Goal: Download file/media

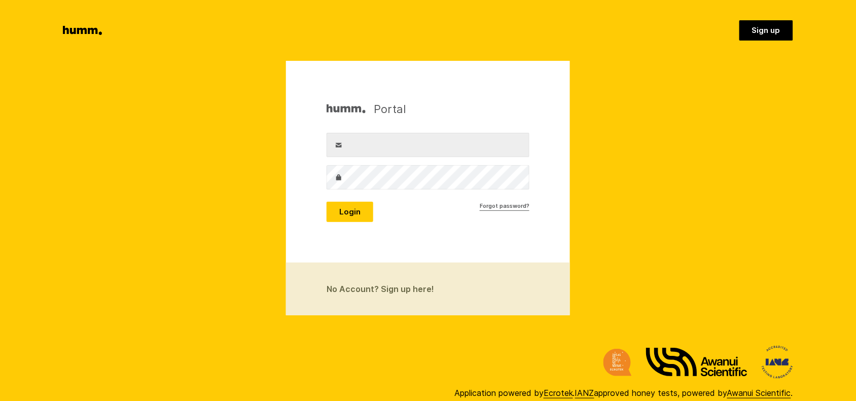
type input "[EMAIL_ADDRESS][DOMAIN_NAME]"
click at [333, 212] on button "Login" at bounding box center [350, 212] width 47 height 20
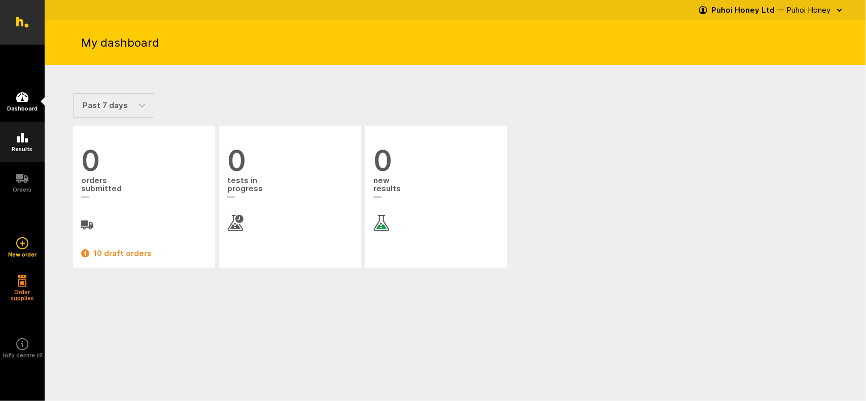
click at [21, 143] on icon at bounding box center [22, 138] width 12 height 12
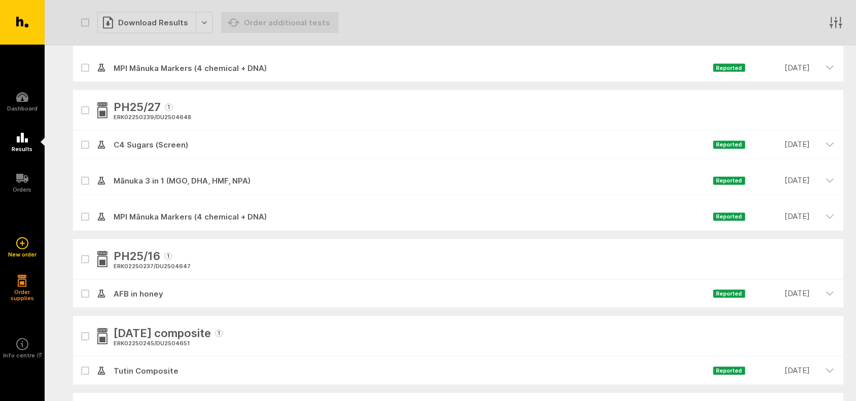
scroll to position [507, 0]
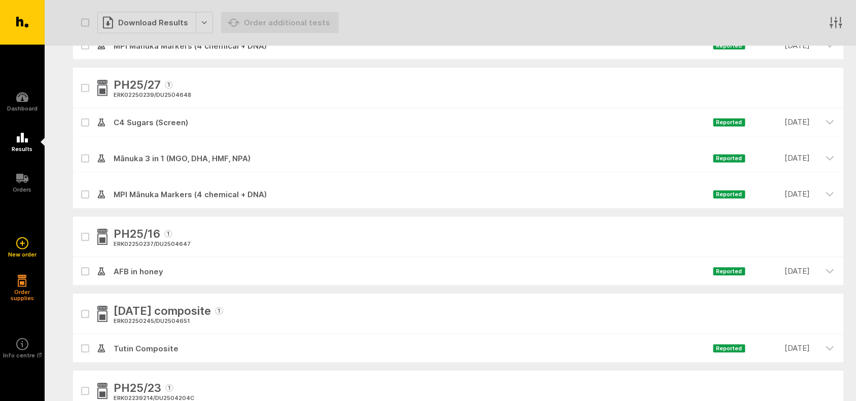
click at [85, 270] on icon at bounding box center [85, 272] width 6 height 5
click at [80, 264] on input "checkbox" at bounding box center [76, 261] width 7 height 7
checkbox input "true"
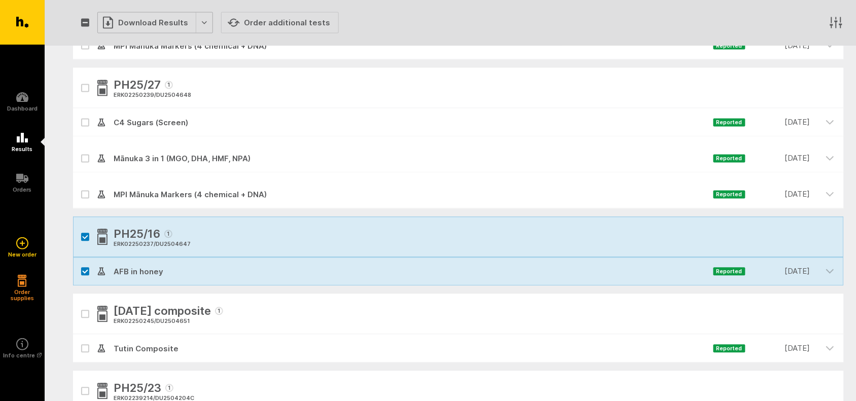
click at [145, 19] on div "Download Results" at bounding box center [155, 22] width 116 height 21
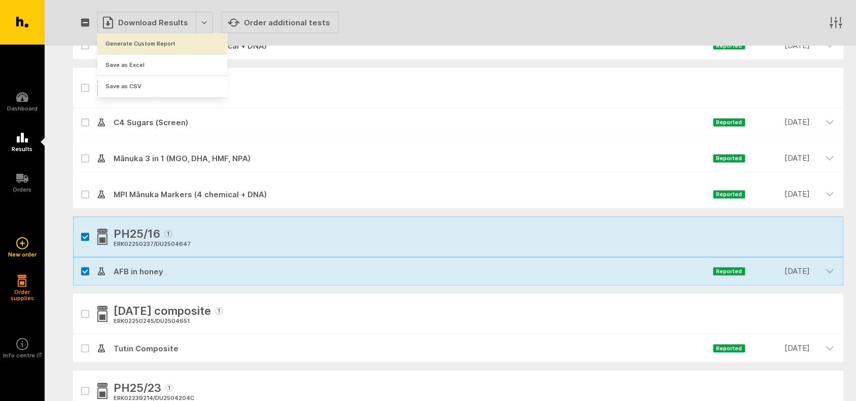
click at [140, 39] on button "Generate Custom Report" at bounding box center [163, 43] width 130 height 21
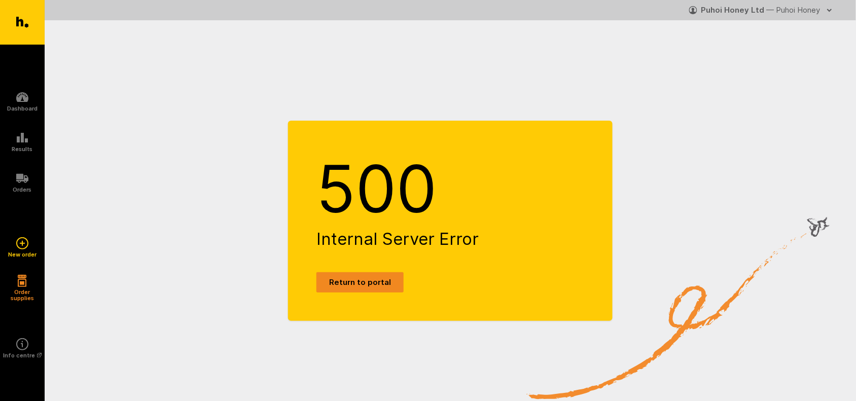
click at [371, 285] on link "Return to portal" at bounding box center [359, 282] width 87 height 20
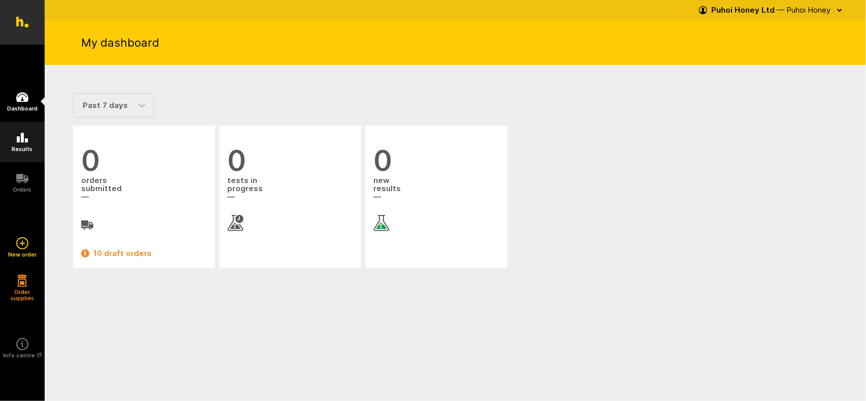
click at [18, 143] on icon at bounding box center [22, 138] width 12 height 12
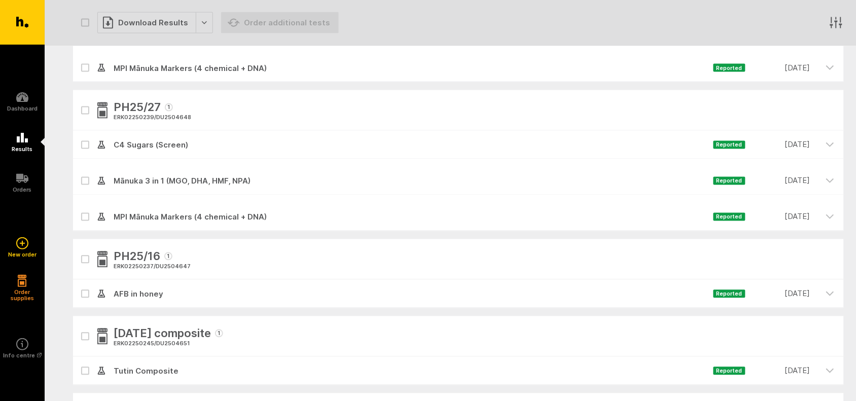
scroll to position [507, 0]
